Goal: Obtain resource: Obtain resource

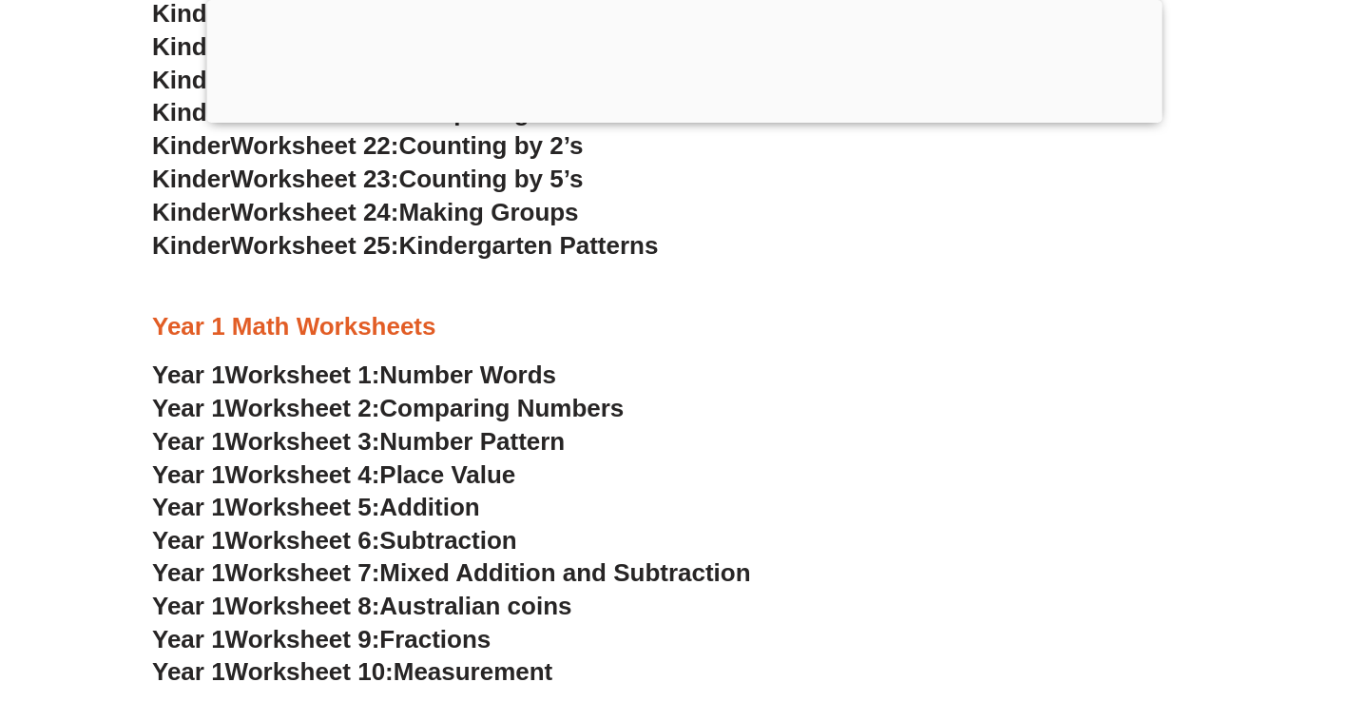
scroll to position [1671, 0]
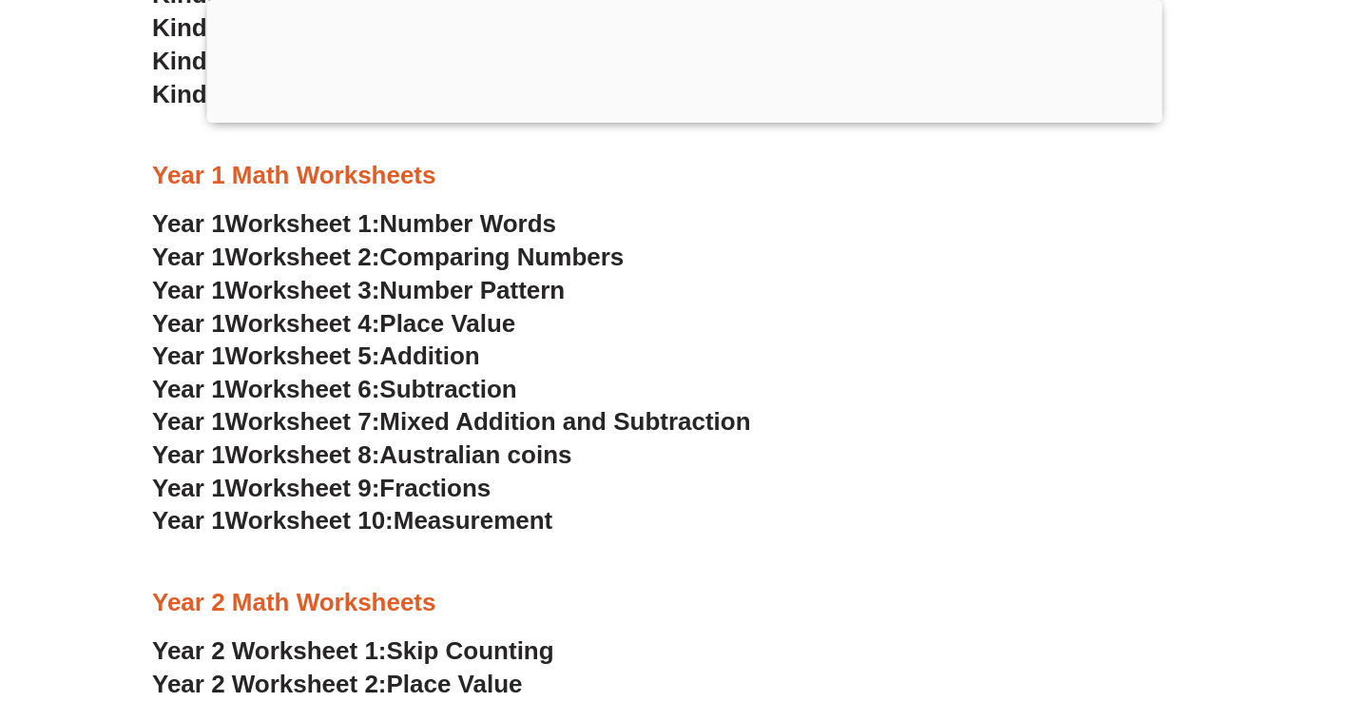
click at [480, 215] on span "Number Words" at bounding box center [467, 223] width 177 height 29
click at [452, 355] on span "Addition" at bounding box center [429, 355] width 100 height 29
click at [449, 386] on span "Subtraction" at bounding box center [447, 389] width 137 height 29
click at [475, 460] on span "Australian coins" at bounding box center [475, 454] width 192 height 29
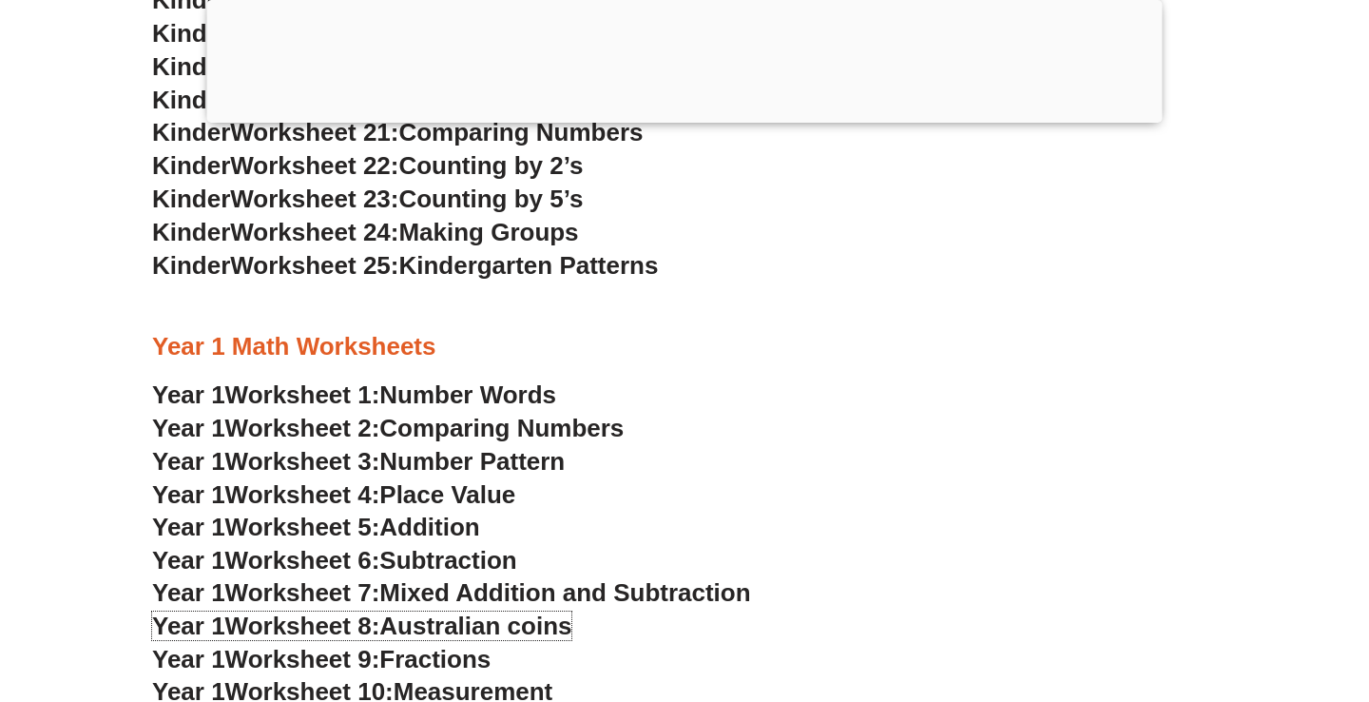
scroll to position [1671, 0]
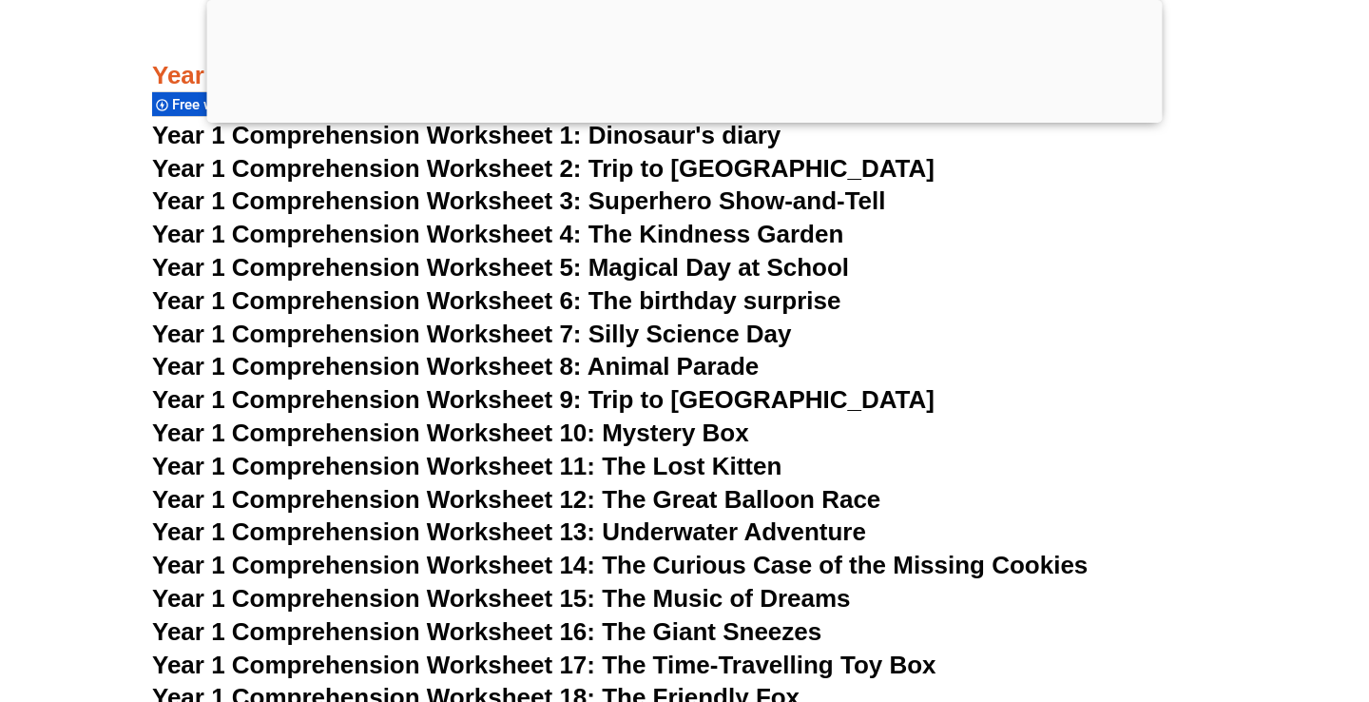
scroll to position [2329, 0]
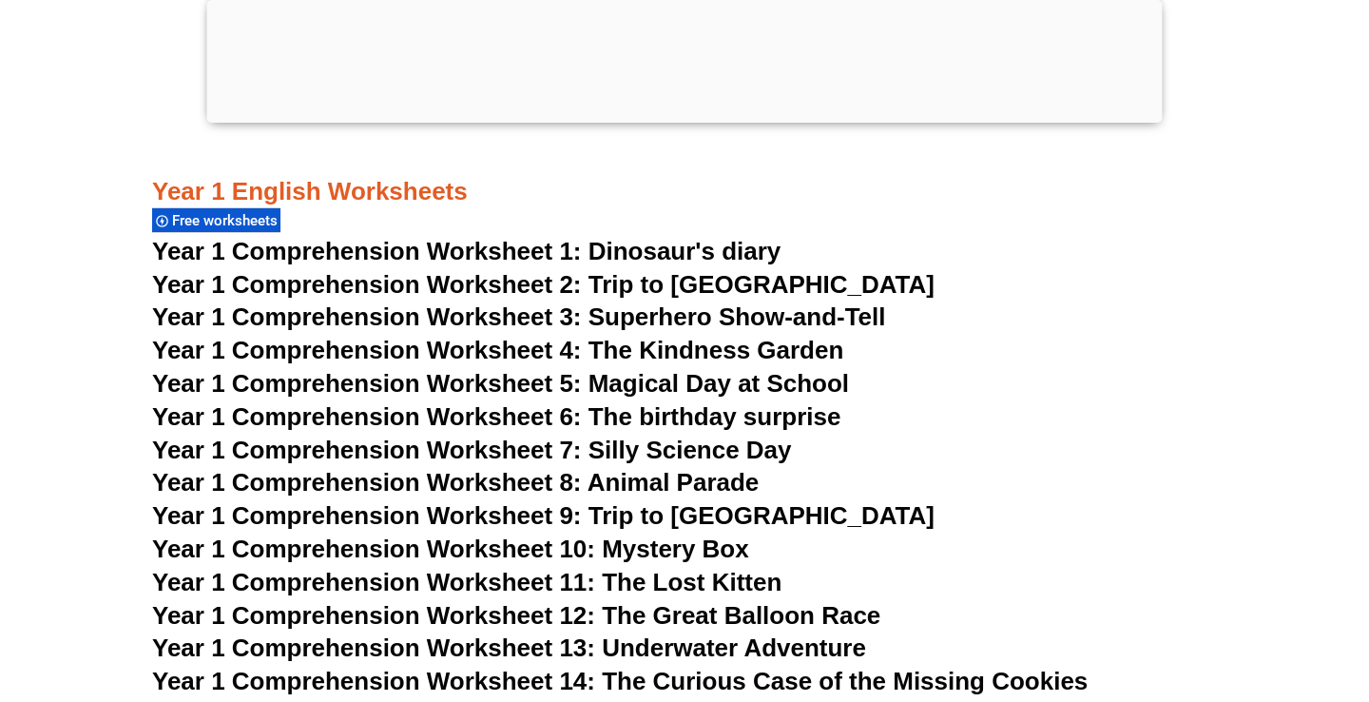
click at [498, 246] on span "Year 1 Comprehension Worksheet 1: Dinosaur's diary" at bounding box center [466, 251] width 628 height 29
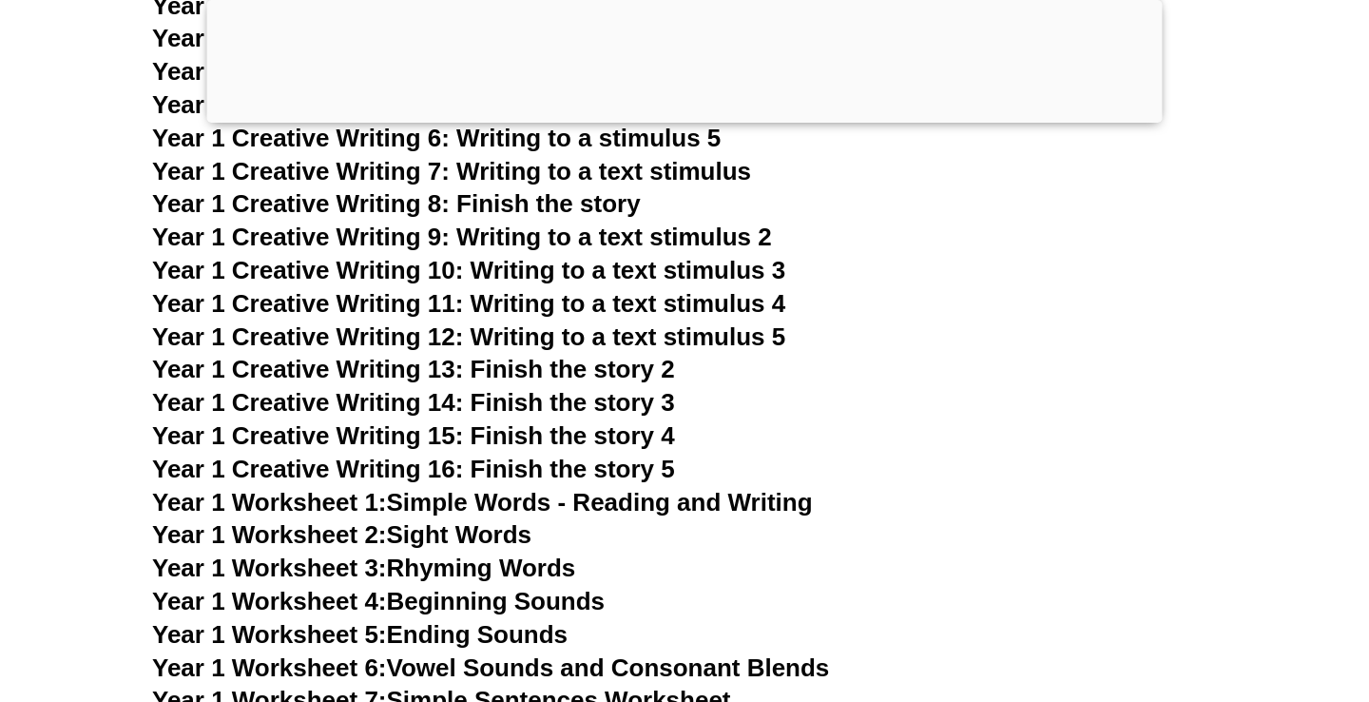
scroll to position [3274, 0]
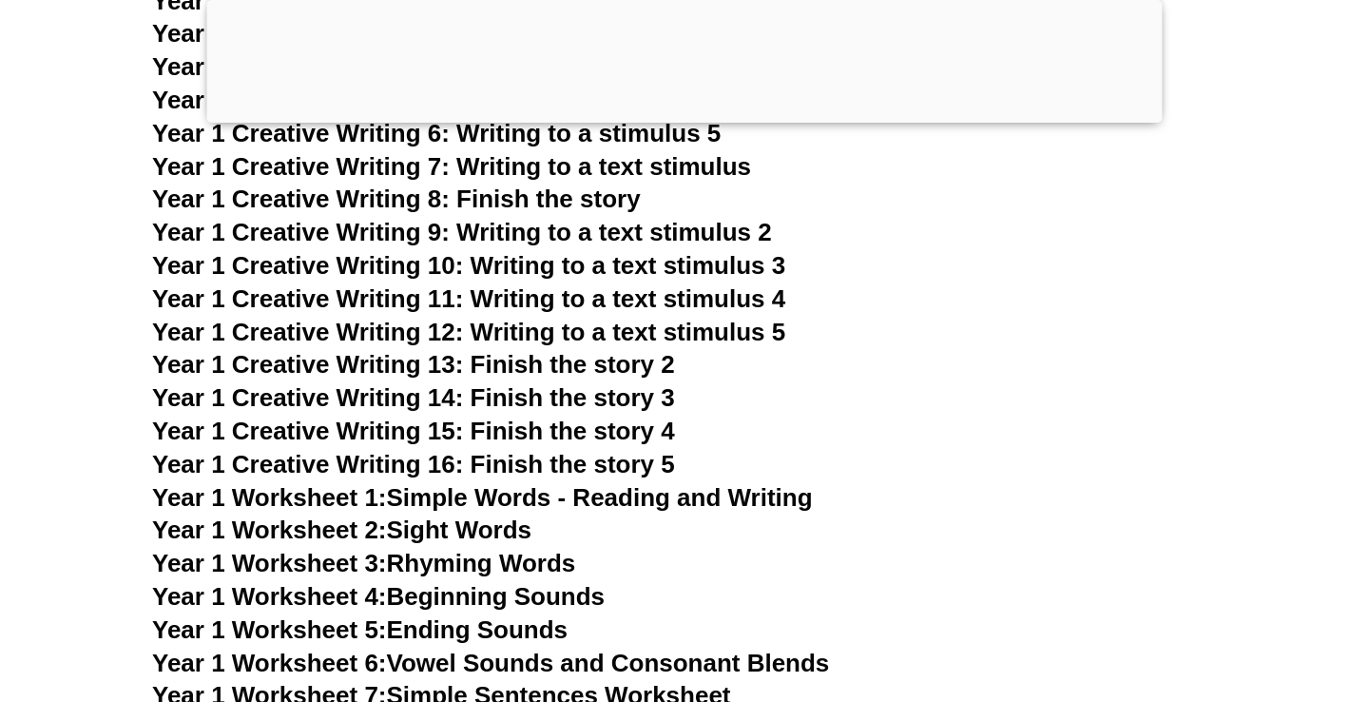
click at [525, 498] on link "Year 1 Worksheet 1: Simple Words - Reading and Writing" at bounding box center [482, 497] width 661 height 29
click at [465, 528] on link "Year 1 Worksheet 2: Sight Words" at bounding box center [341, 529] width 379 height 29
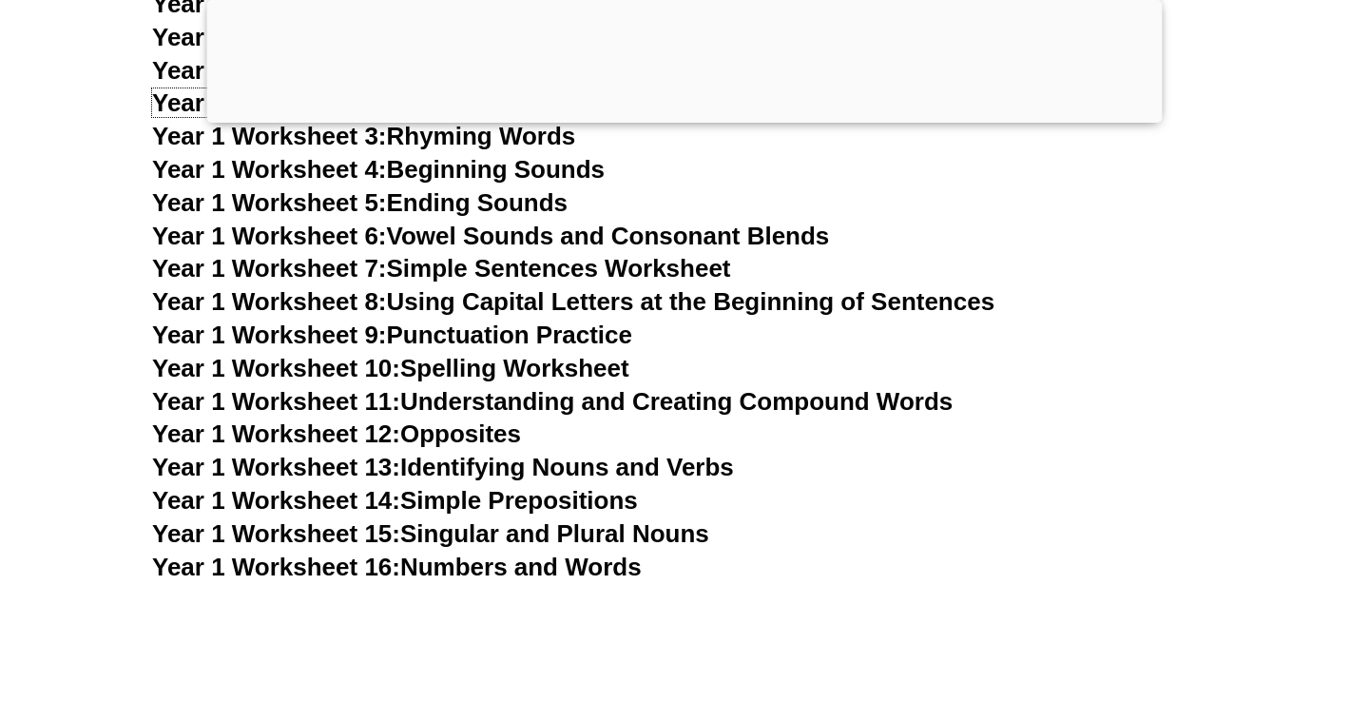
scroll to position [3706, 0]
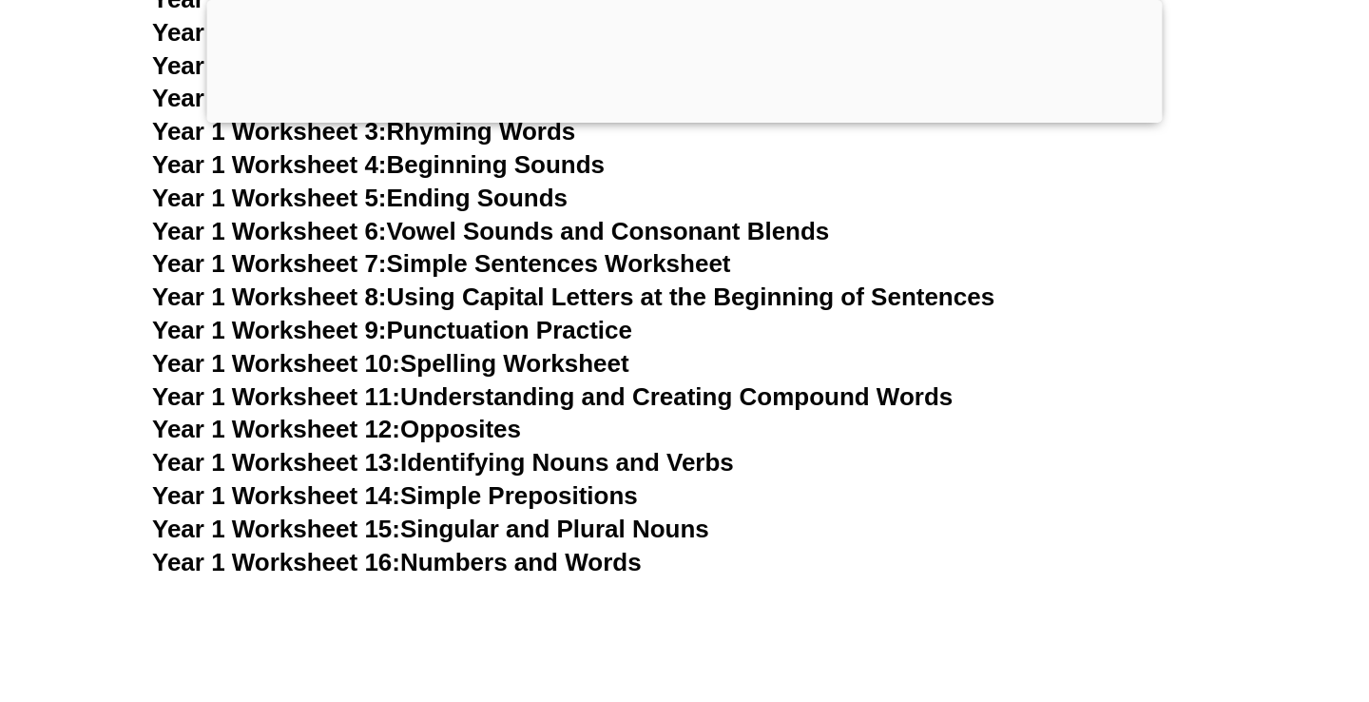
click at [564, 564] on link "Year 1 Worksheet 16: Numbers and Words" at bounding box center [397, 562] width 490 height 29
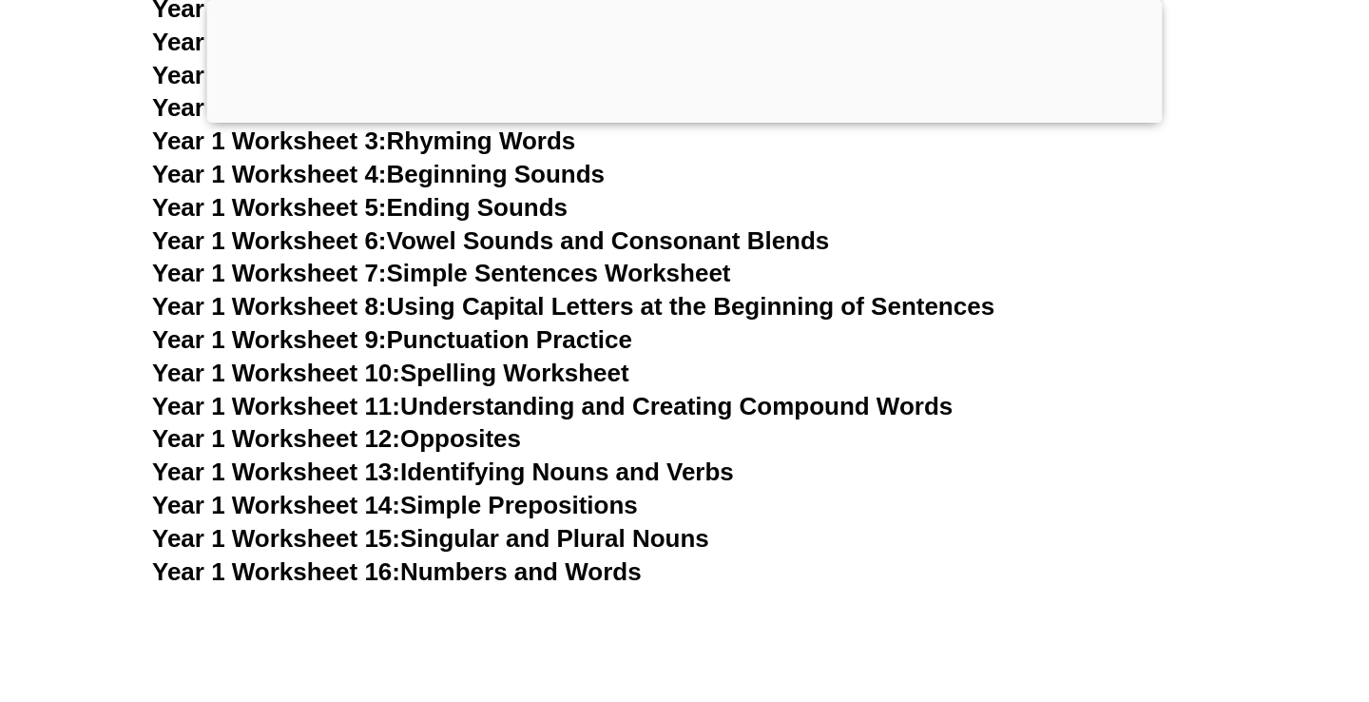
click at [519, 273] on link "Year 1 Worksheet 7: Simple Sentences Worksheet" at bounding box center [441, 273] width 579 height 29
click at [431, 308] on link "Year 1 Worksheet 8: Using Capital Letters at the Beginning of Sentences" at bounding box center [573, 306] width 842 height 29
